Goal: Task Accomplishment & Management: Manage account settings

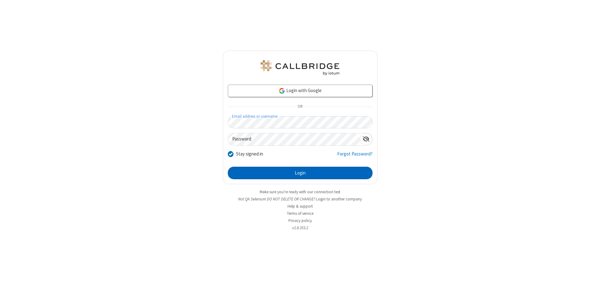
click at [300, 173] on button "Login" at bounding box center [300, 173] width 145 height 12
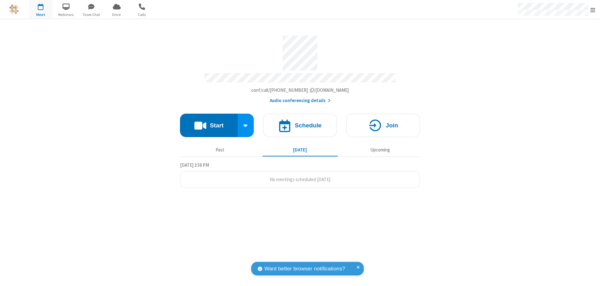
click at [592, 10] on span "Open menu" at bounding box center [592, 10] width 5 height 6
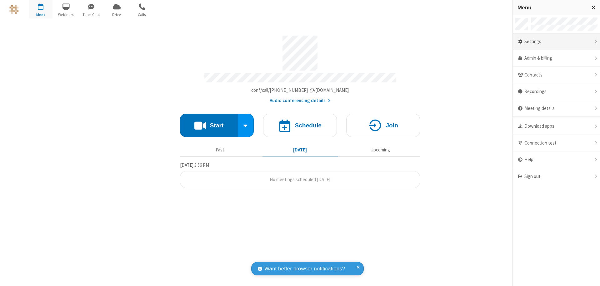
click at [556, 42] on div "Settings" at bounding box center [556, 41] width 87 height 17
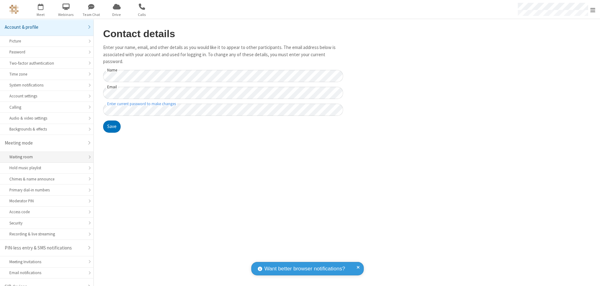
click at [44, 154] on div "Waiting room" at bounding box center [46, 157] width 75 height 6
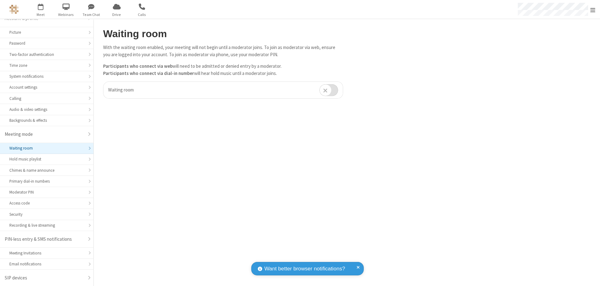
click at [329, 90] on input "checkbox" at bounding box center [328, 90] width 19 height 12
checkbox input "true"
click at [592, 9] on span "Open menu" at bounding box center [592, 10] width 5 height 6
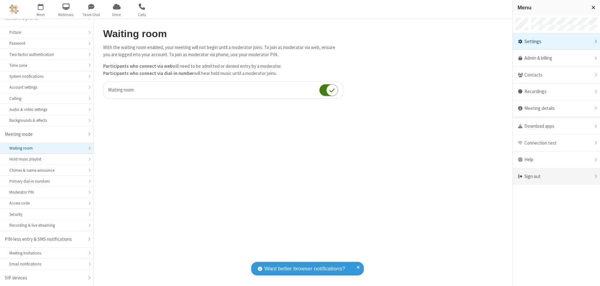
click at [556, 176] on div "Sign out" at bounding box center [556, 176] width 87 height 17
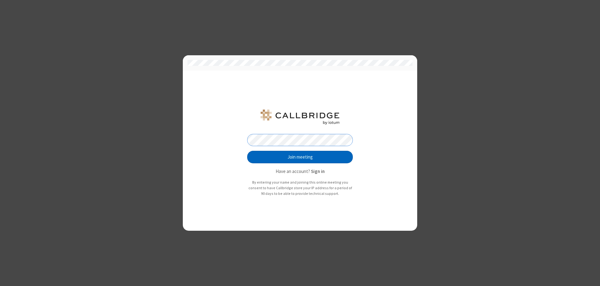
click at [300, 157] on button "Join meeting" at bounding box center [300, 157] width 106 height 12
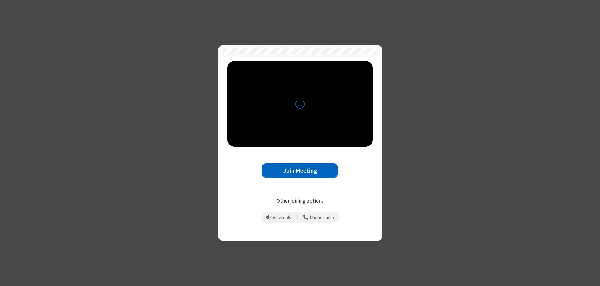
click at [300, 171] on button "Join Meeting" at bounding box center [299, 170] width 77 height 15
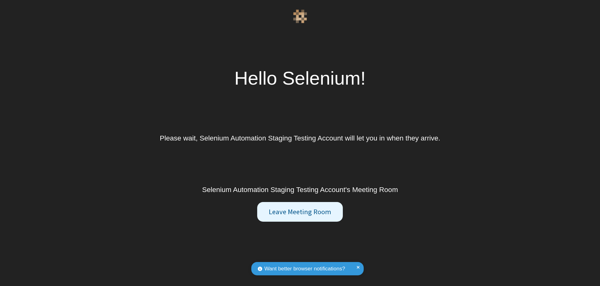
click at [300, 212] on button "Leave Meeting Room" at bounding box center [299, 212] width 85 height 20
